Goal: Task Accomplishment & Management: Use online tool/utility

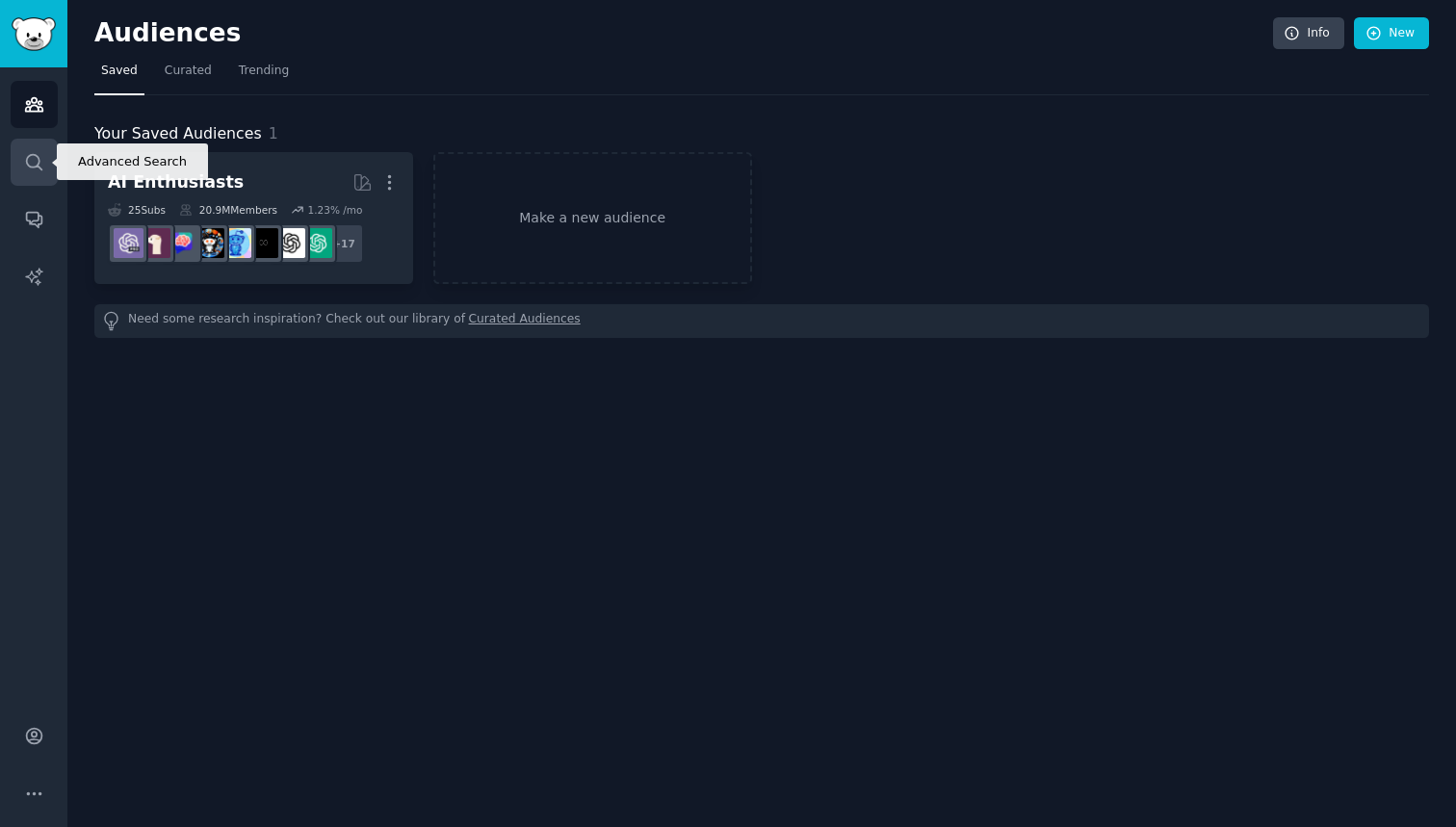
click at [45, 157] on link "Search" at bounding box center [34, 161] width 47 height 47
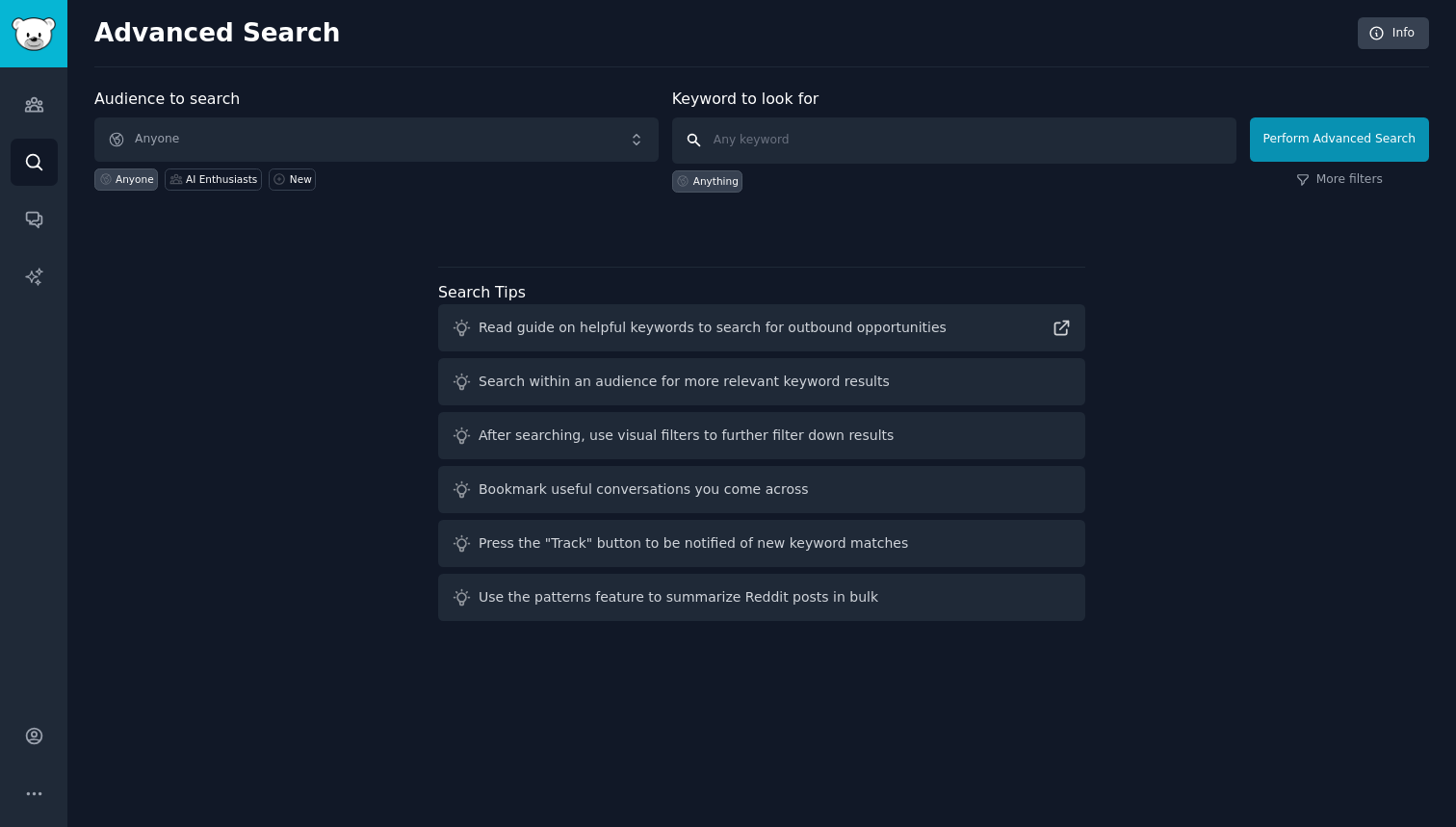
click at [743, 151] on input "text" at bounding box center [953, 140] width 564 height 46
type input "Begineer workouts"
click at [1343, 138] on button "Perform Advanced Search" at bounding box center [1340, 139] width 179 height 45
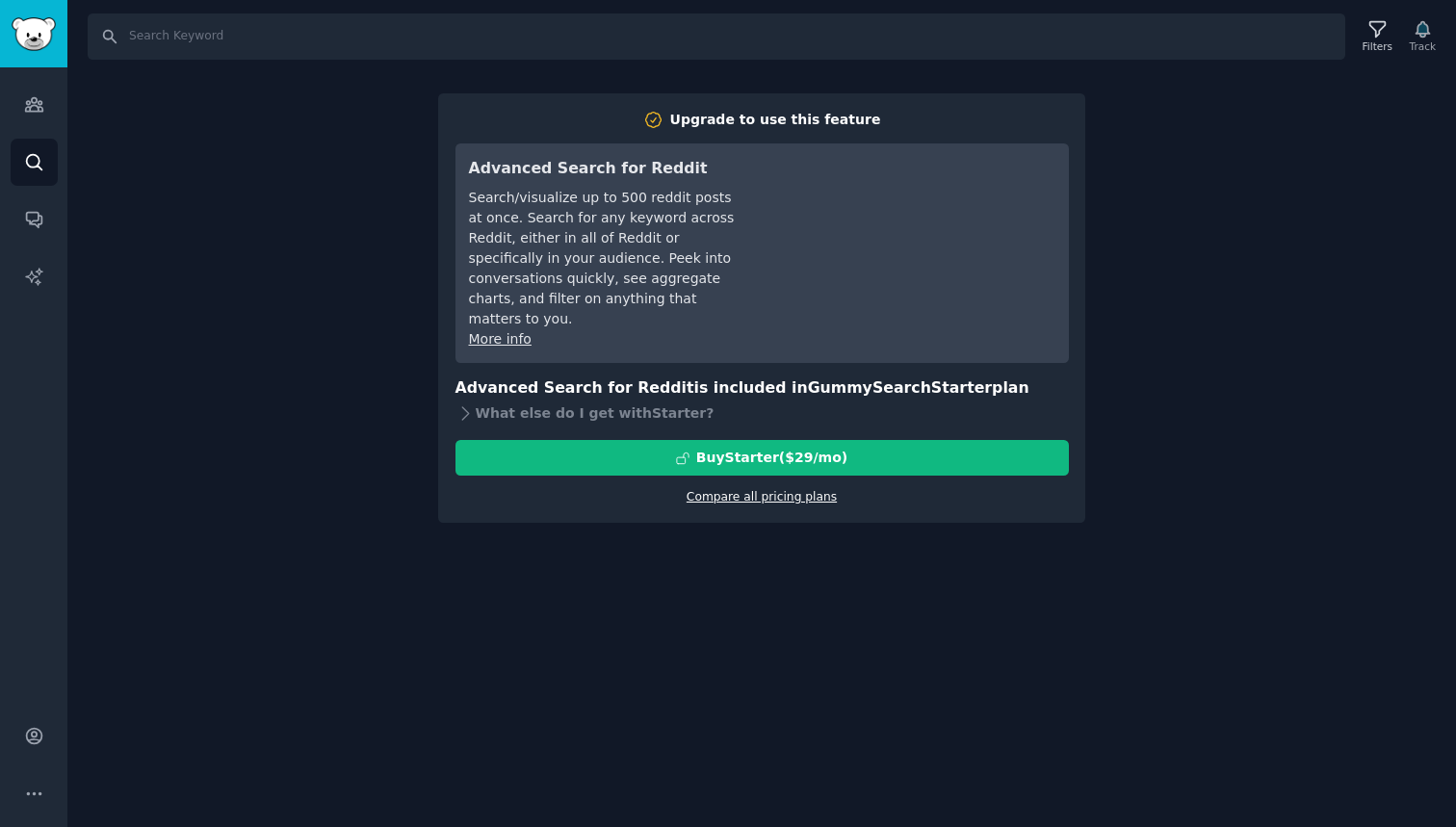
click at [813, 491] on link "Compare all pricing plans" at bounding box center [761, 498] width 150 height 14
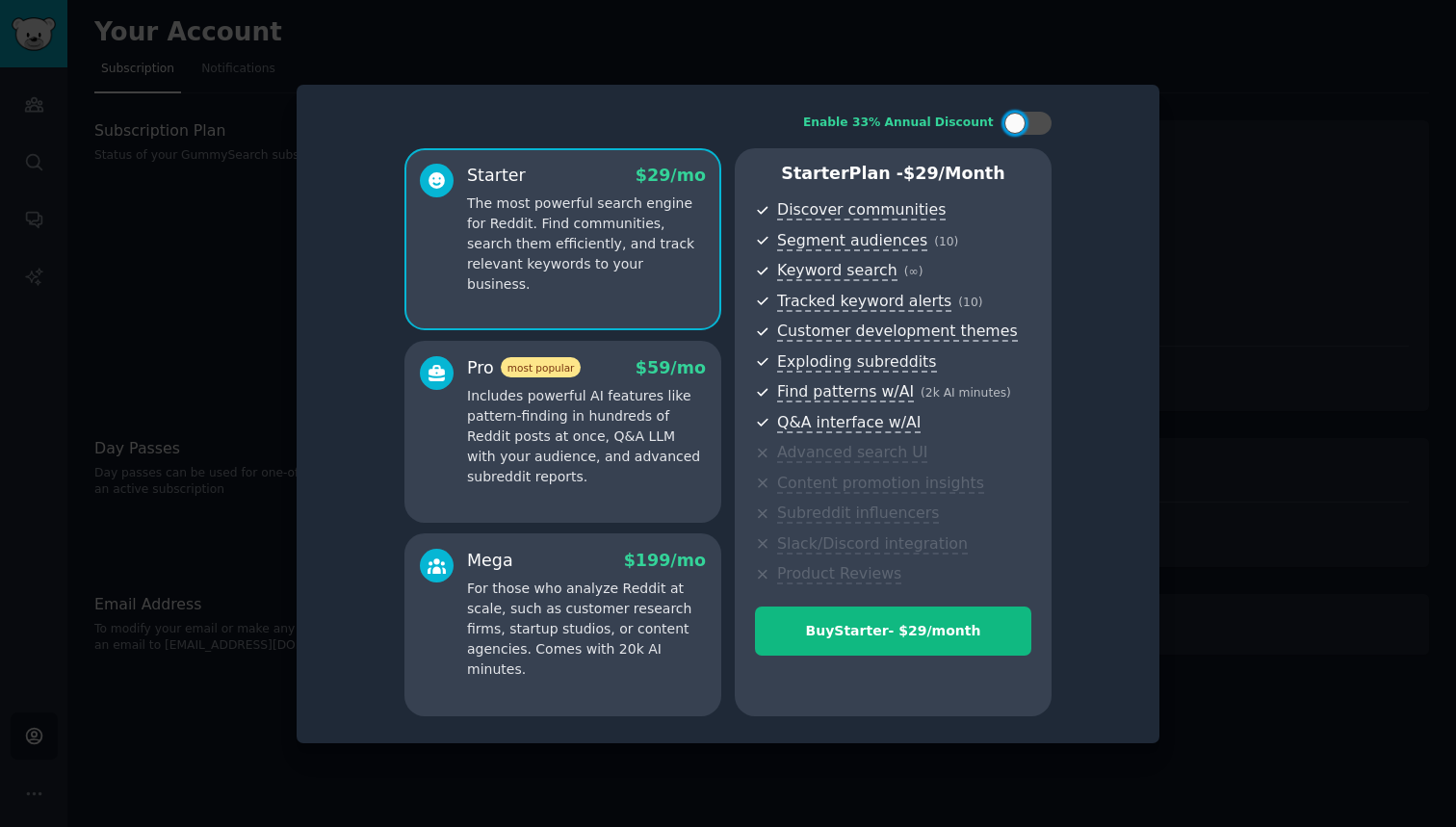
click at [217, 198] on div at bounding box center [728, 413] width 1456 height 827
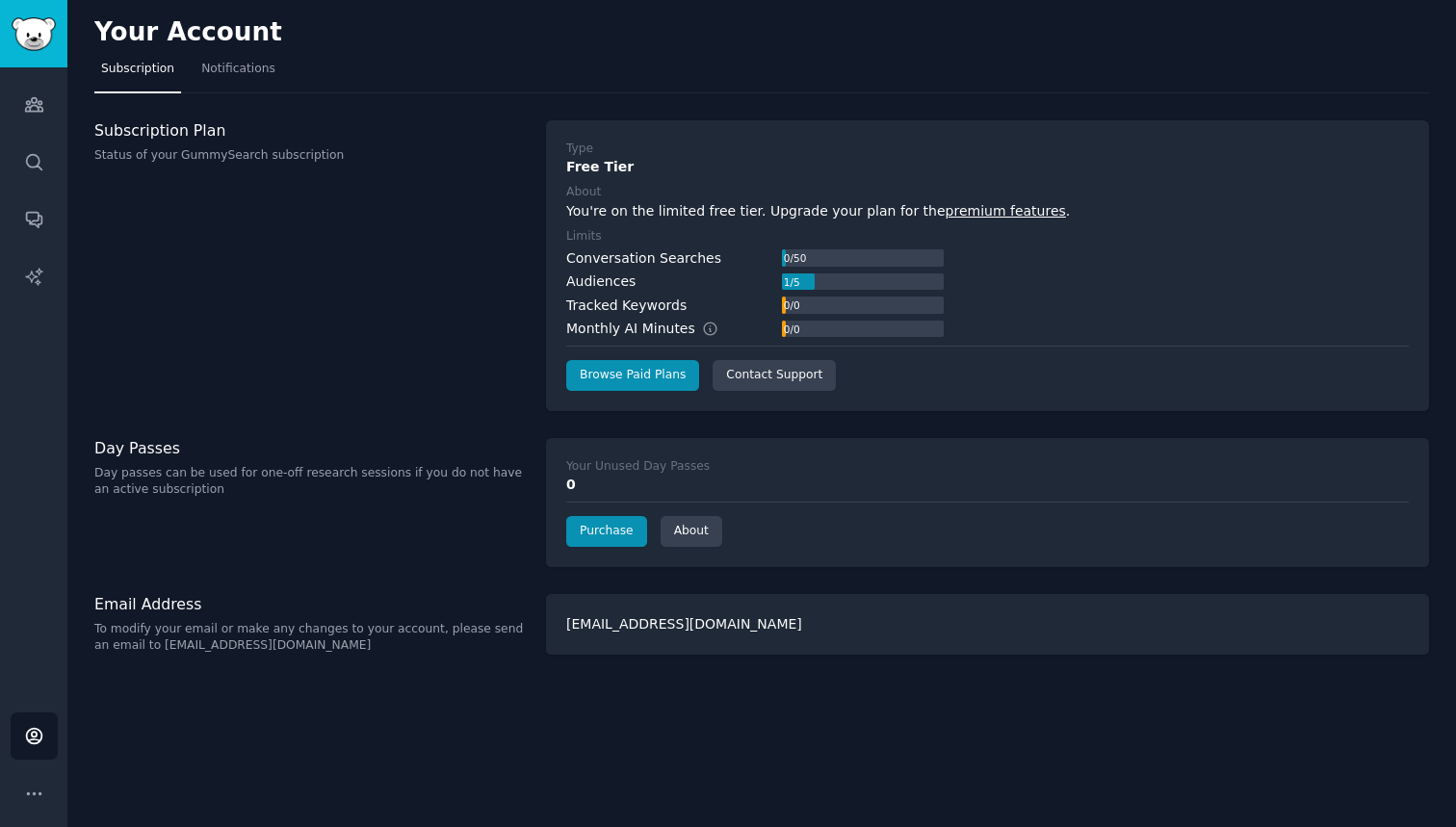
click at [27, 38] on img "Sidebar" at bounding box center [34, 34] width 45 height 34
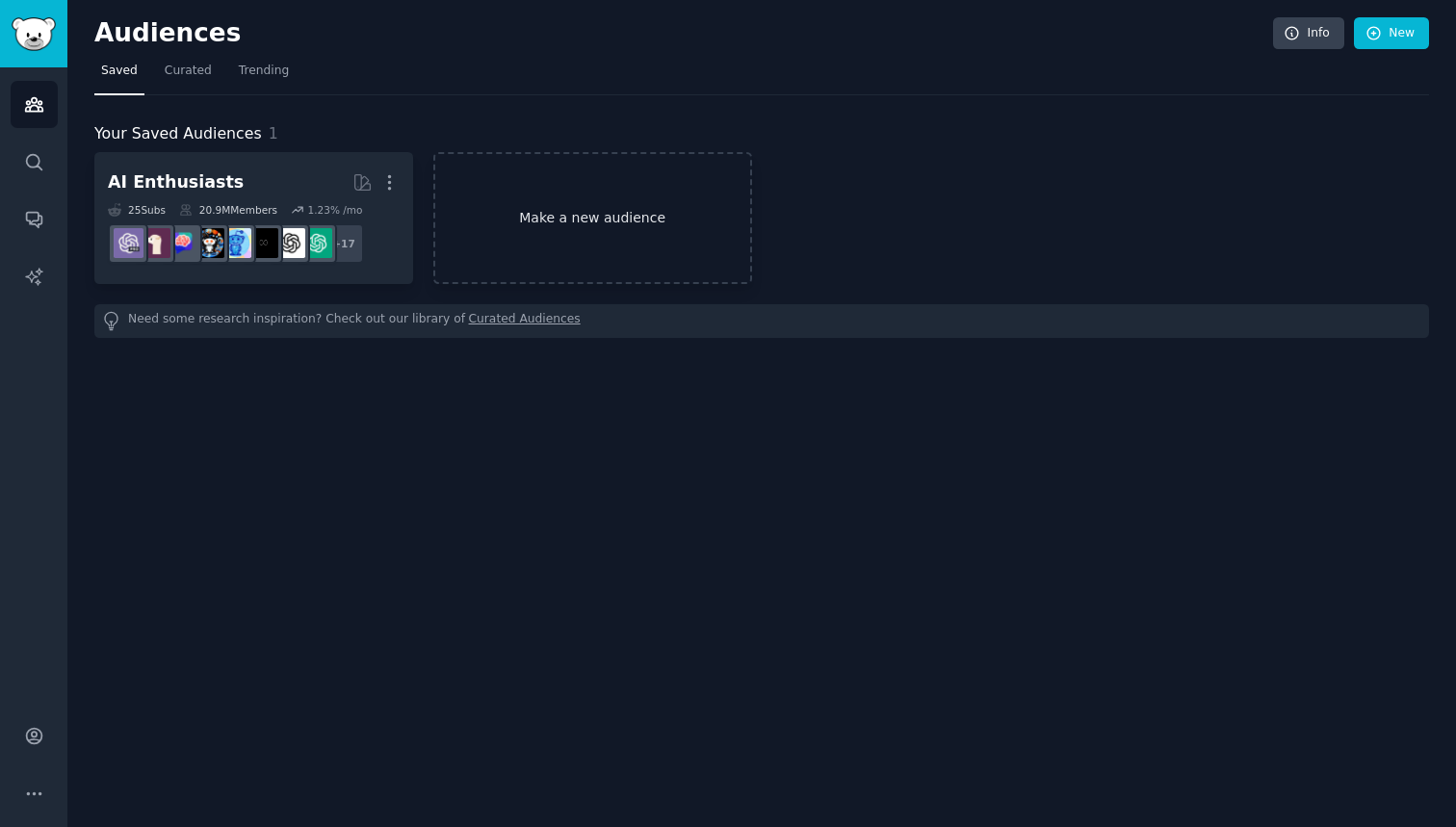
click at [556, 206] on link "Make a new audience" at bounding box center [592, 218] width 318 height 132
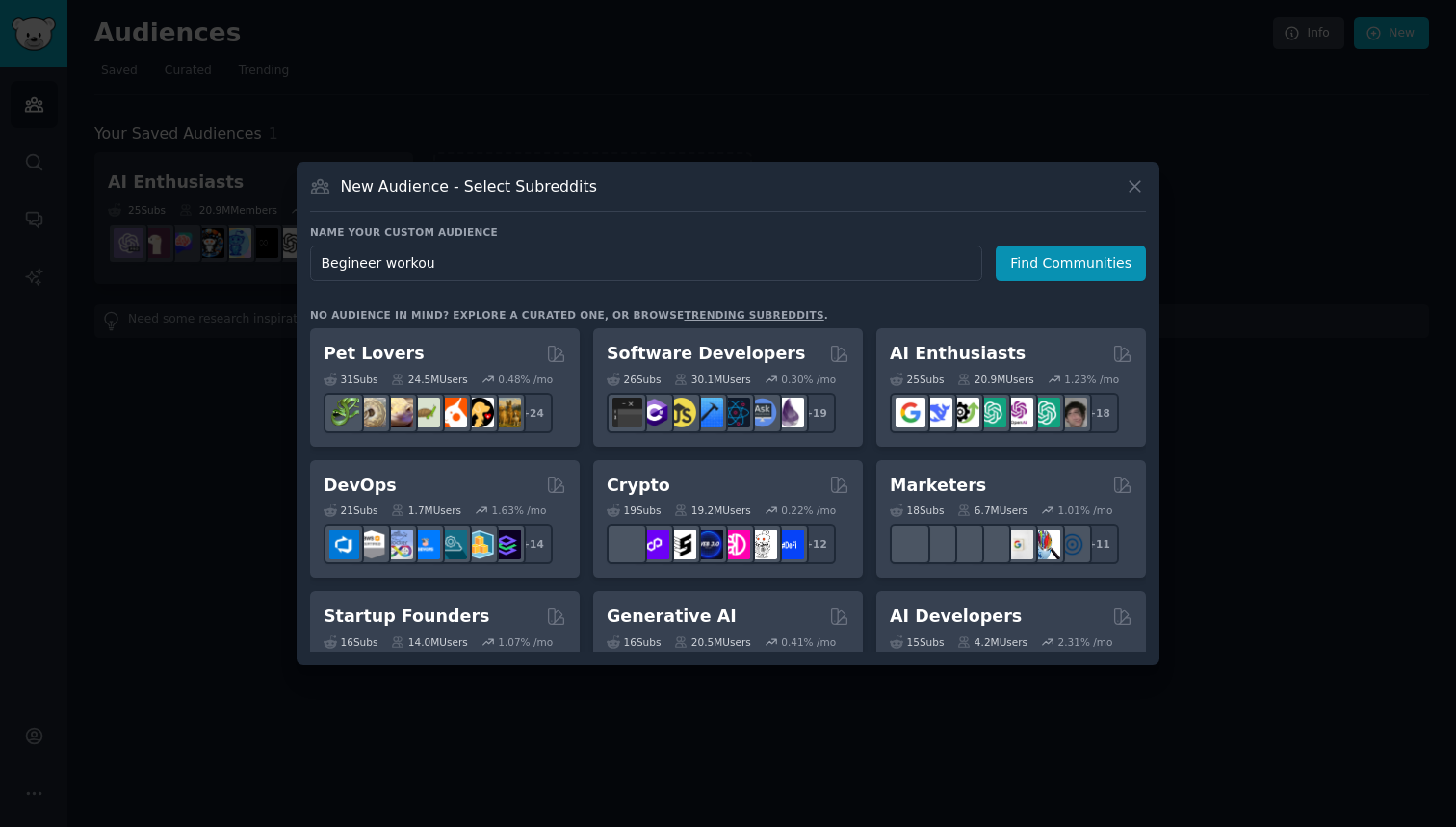
type input "Begineer workout"
click at [1074, 263] on button "Find Communities" at bounding box center [1071, 264] width 150 height 36
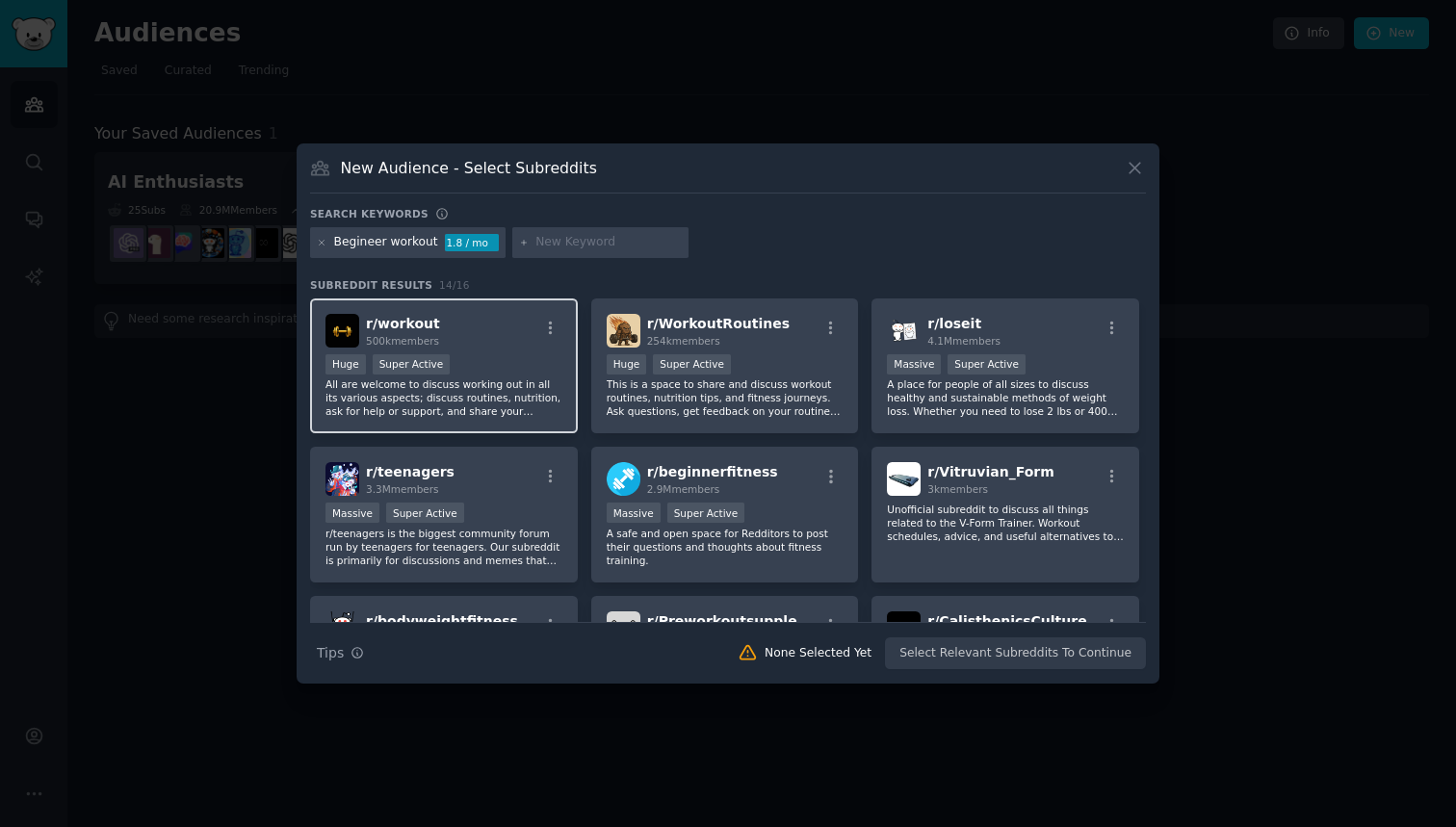
click at [491, 349] on div "r/ workout 500k members Huge Super Active All are welcome to discuss working ou…" at bounding box center [444, 366] width 268 height 135
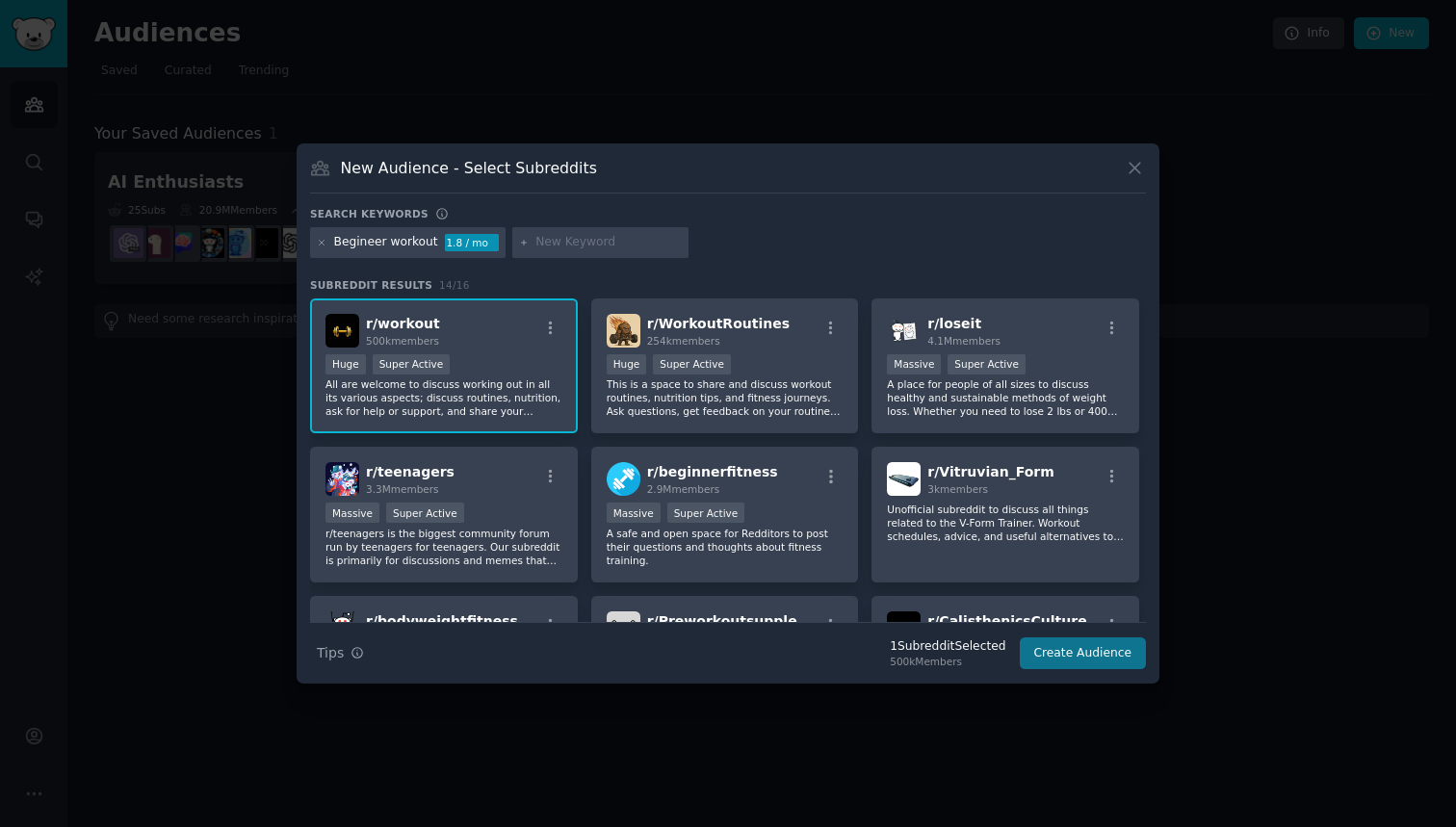
click at [1058, 653] on button "Create Audience" at bounding box center [1084, 654] width 127 height 33
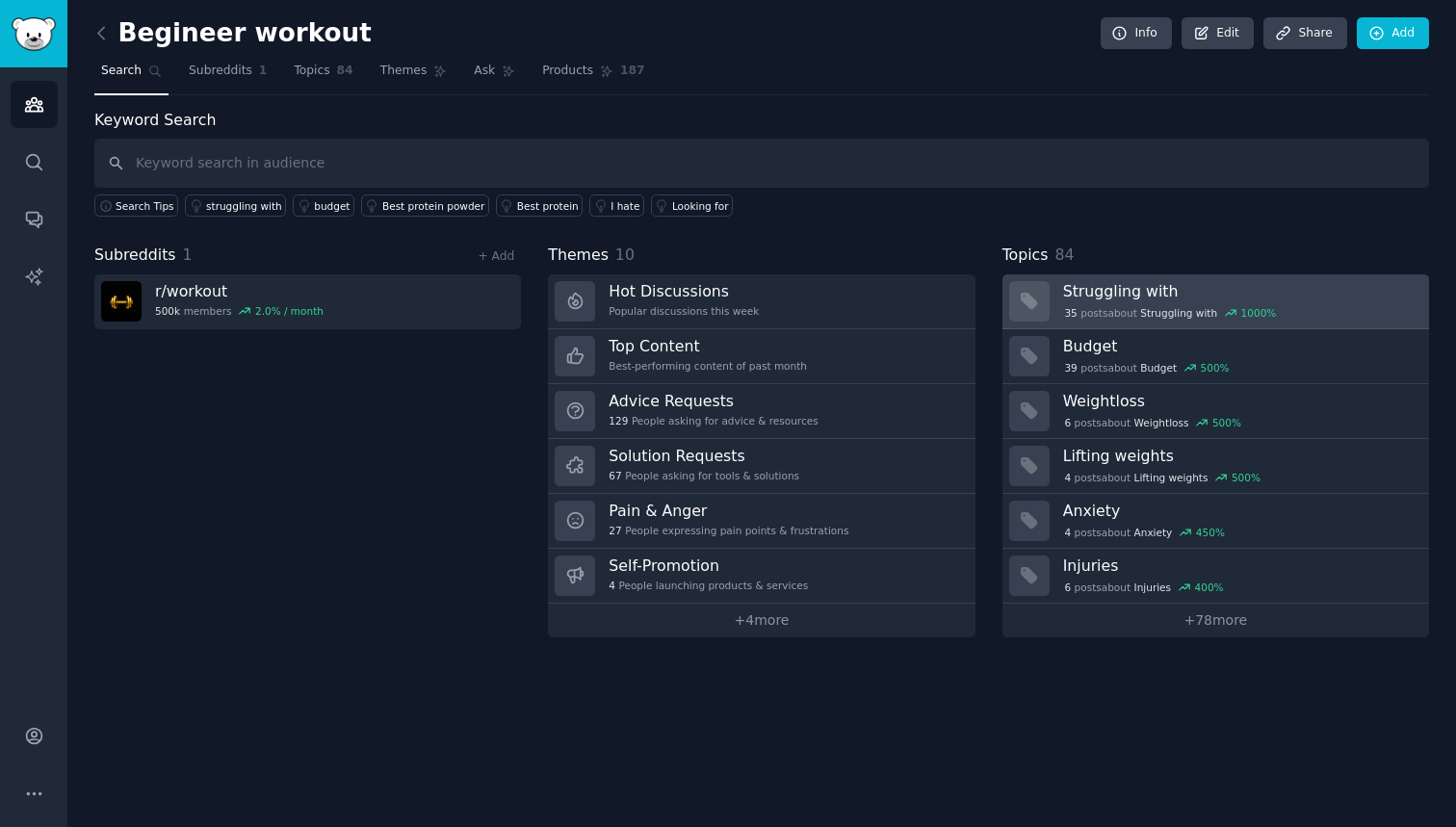
click at [1283, 288] on h3 "Struggling with" at bounding box center [1239, 292] width 352 height 20
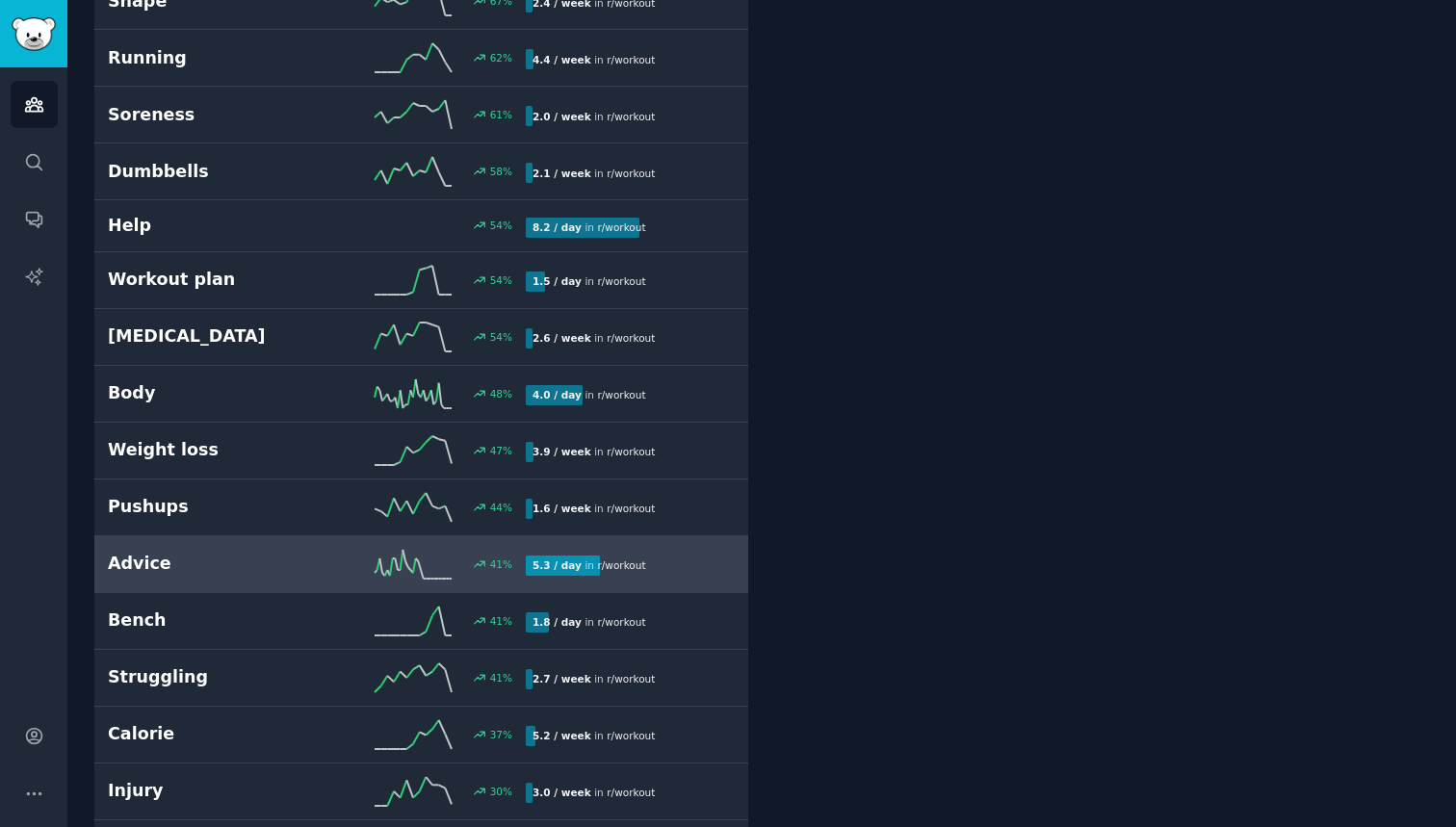
scroll to position [1534, 0]
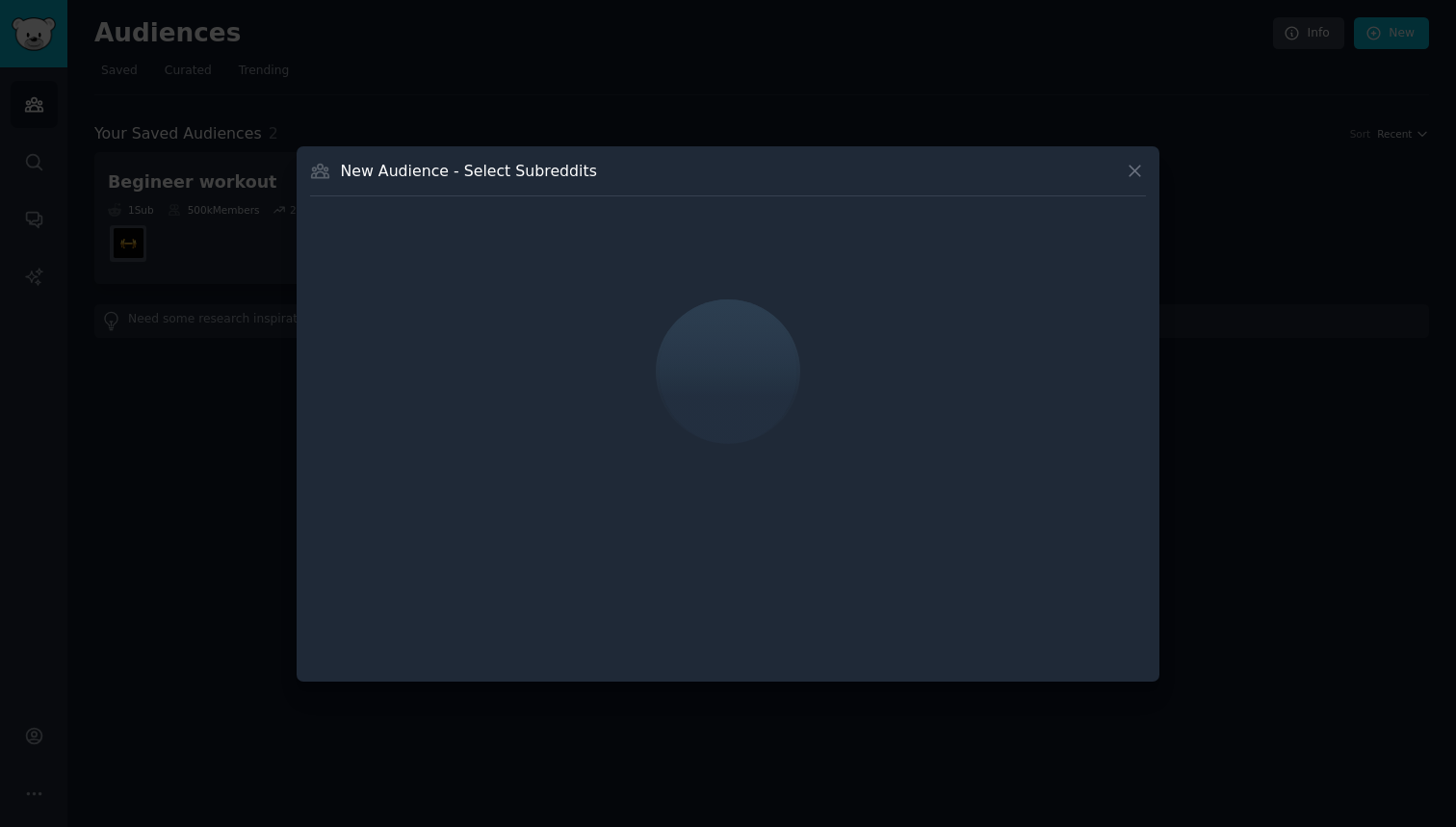
click at [178, 403] on div at bounding box center [728, 413] width 1456 height 827
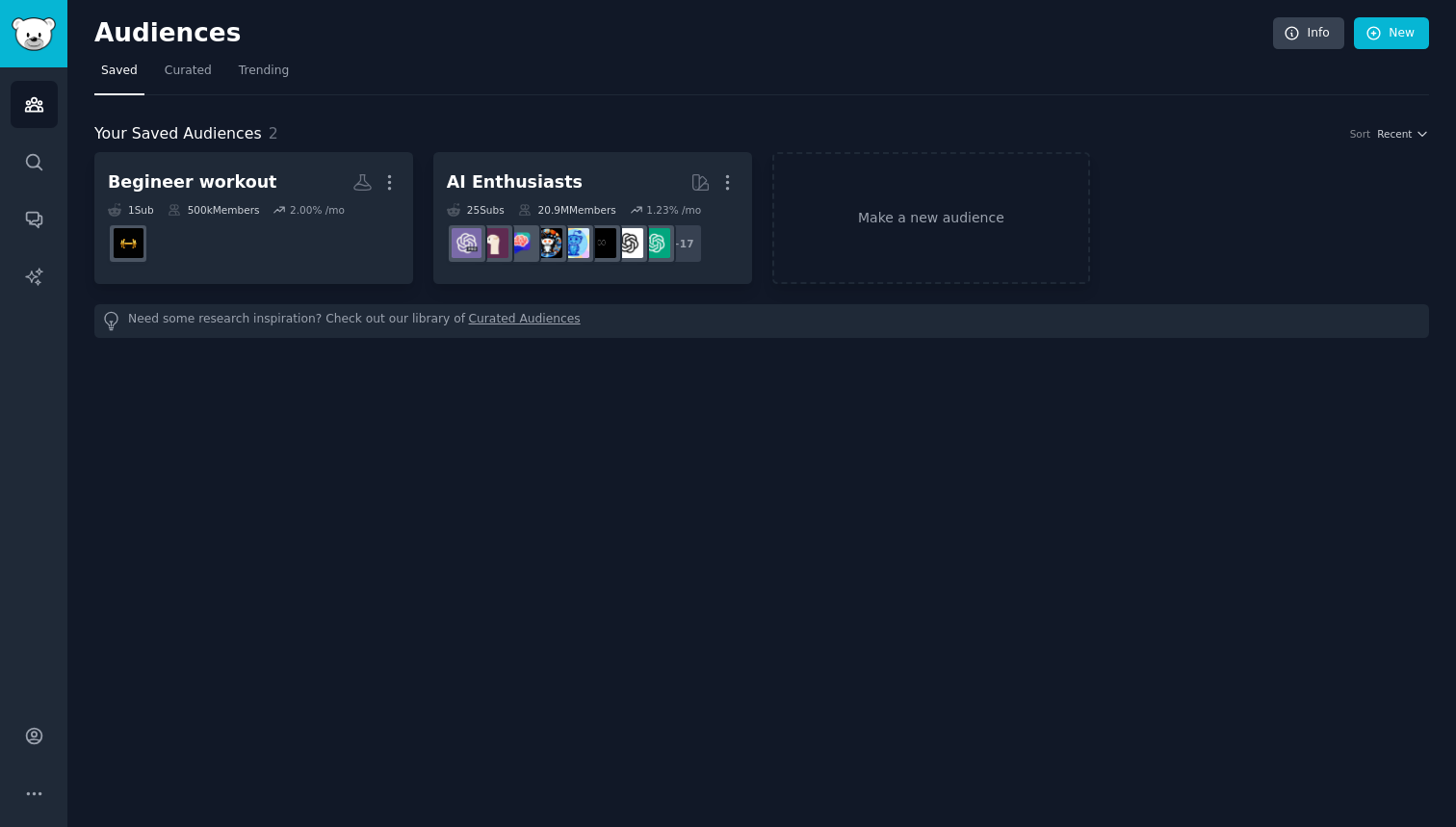
click at [153, 354] on div "Audiences Info New Saved Curated Trending Your Saved Audiences 2 Sort Recent Be…" at bounding box center [761, 413] width 1388 height 827
click at [1125, 180] on div "Begineer workout More 1 Sub 500k Members 2.00 % /mo AI Enthusiasts More 25 Sub …" at bounding box center [761, 218] width 1335 height 132
click at [1134, 171] on div "Begineer workout More 1 Sub 500k Members 2.00 % /mo AI Enthusiasts More 25 Sub …" at bounding box center [761, 218] width 1335 height 132
